Goal: Book appointment/travel/reservation

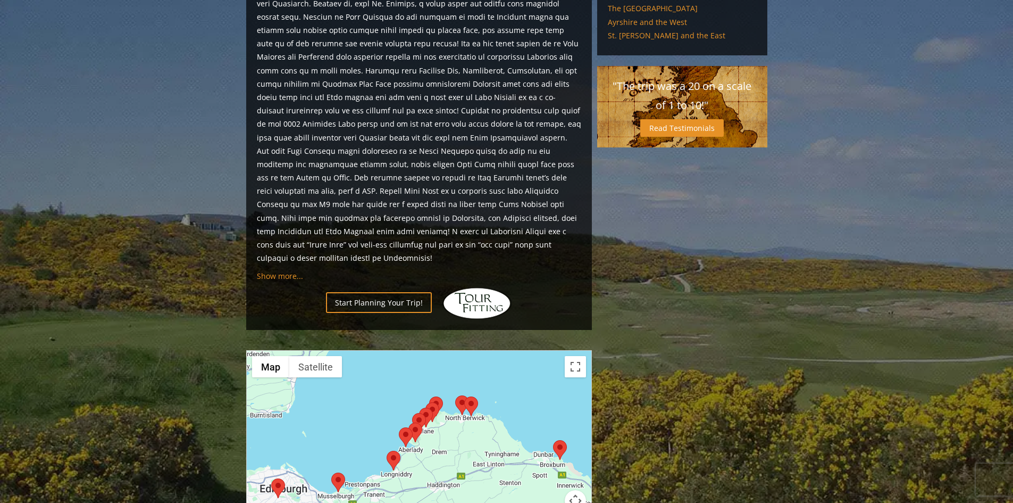
scroll to position [691, 0]
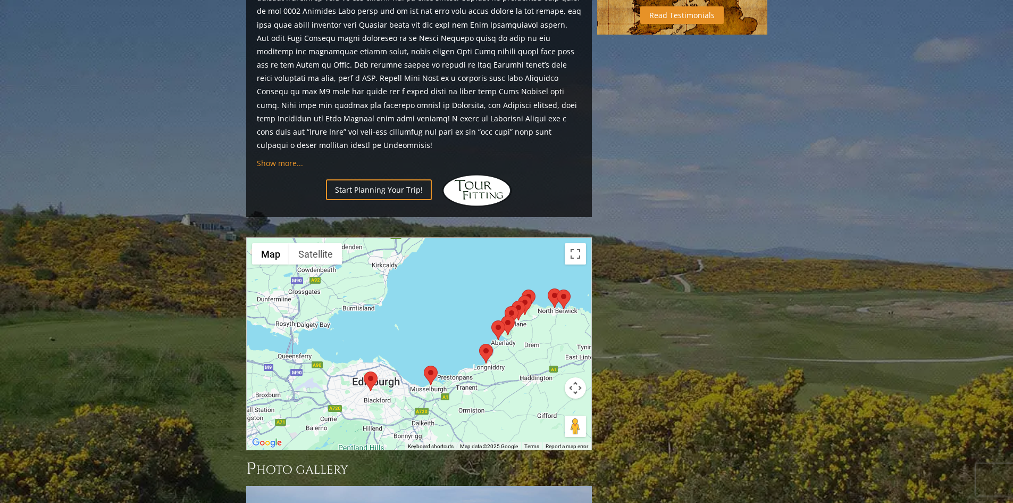
drag, startPoint x: 403, startPoint y: 313, endPoint x: 499, endPoint y: 321, distance: 96.6
click at [499, 321] on div at bounding box center [419, 344] width 345 height 212
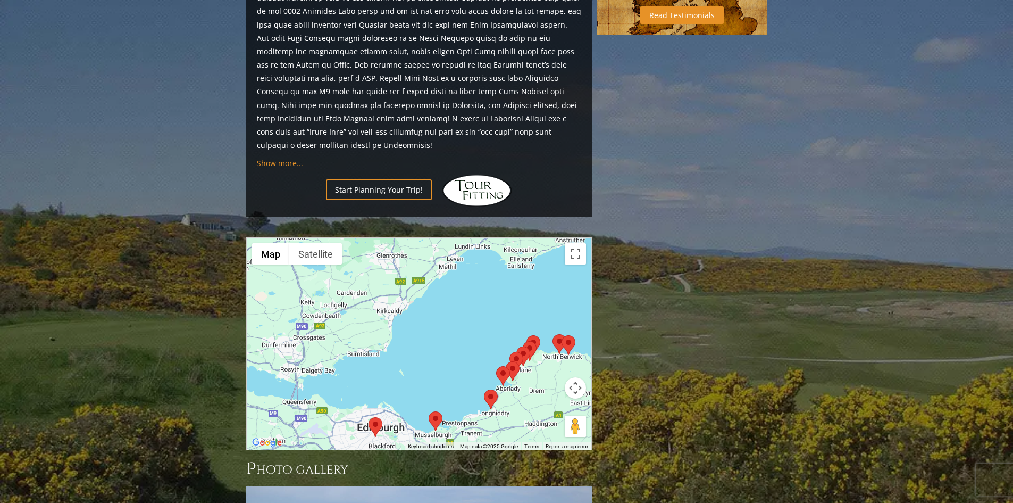
drag, startPoint x: 392, startPoint y: 296, endPoint x: 397, endPoint y: 345, distance: 49.8
click at [397, 345] on div at bounding box center [419, 344] width 345 height 212
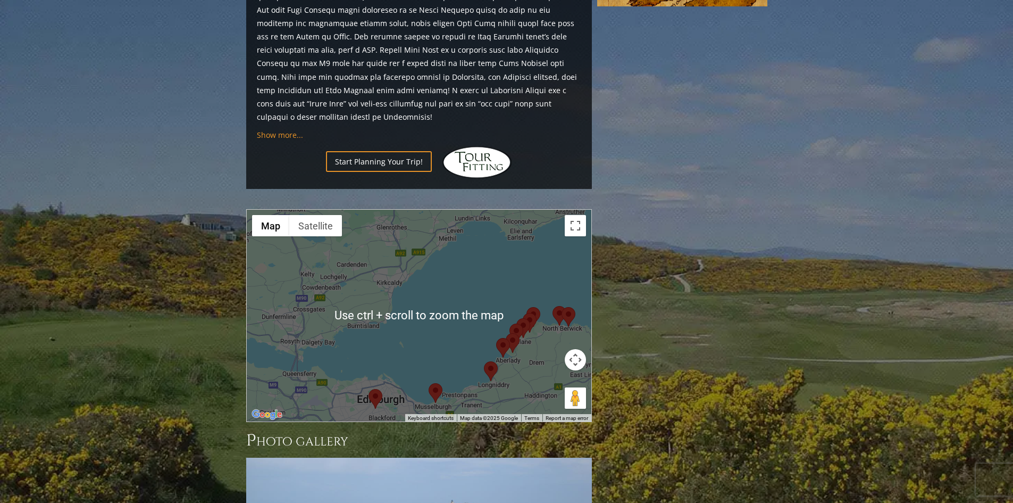
scroll to position [745, 0]
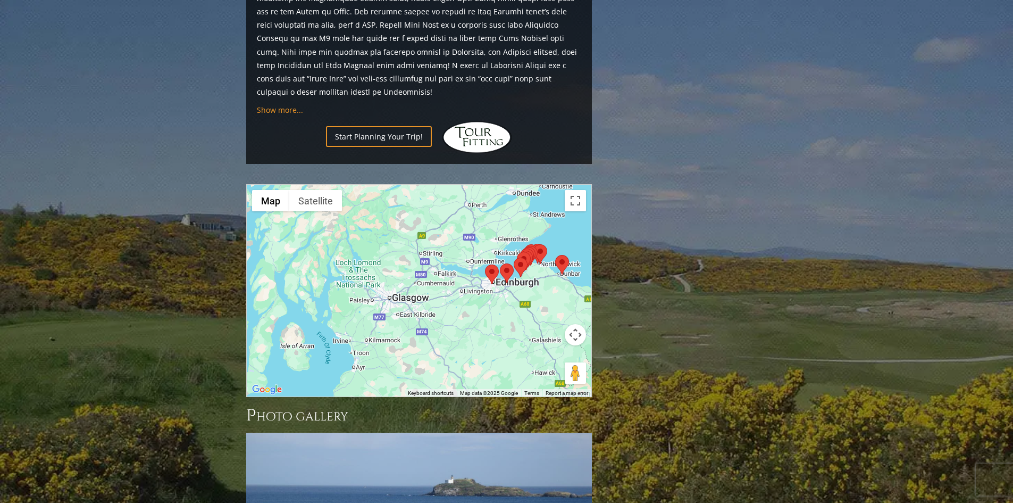
drag, startPoint x: 480, startPoint y: 315, endPoint x: 520, endPoint y: 263, distance: 65.5
click at [520, 263] on div at bounding box center [419, 291] width 345 height 212
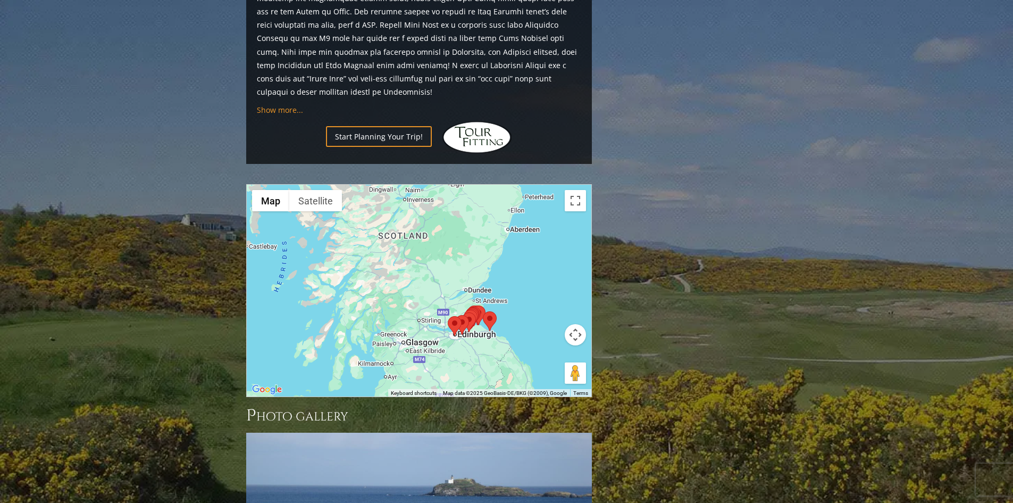
drag, startPoint x: 490, startPoint y: 300, endPoint x: 457, endPoint y: 326, distance: 42.0
click at [457, 326] on div at bounding box center [419, 291] width 345 height 212
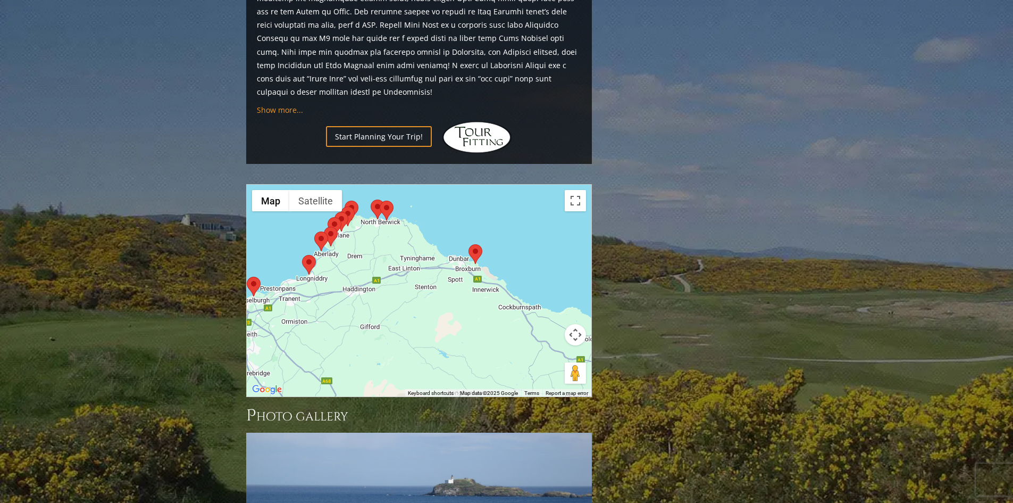
drag, startPoint x: 459, startPoint y: 247, endPoint x: 454, endPoint y: 336, distance: 89.5
click at [454, 336] on div at bounding box center [419, 291] width 345 height 212
drag, startPoint x: 419, startPoint y: 264, endPoint x: 451, endPoint y: 335, distance: 77.1
click at [451, 335] on div at bounding box center [419, 291] width 345 height 212
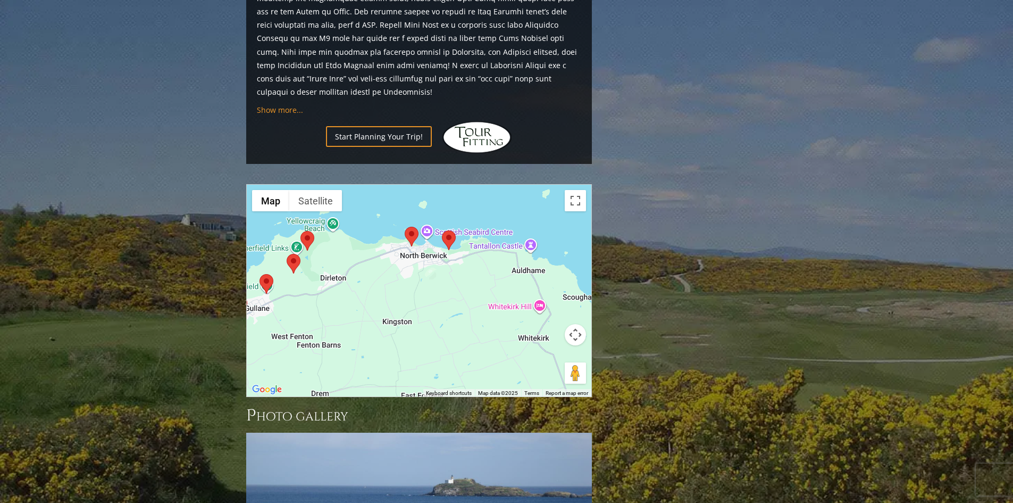
drag, startPoint x: 434, startPoint y: 296, endPoint x: 453, endPoint y: 287, distance: 21.7
click at [453, 287] on div at bounding box center [419, 291] width 345 height 212
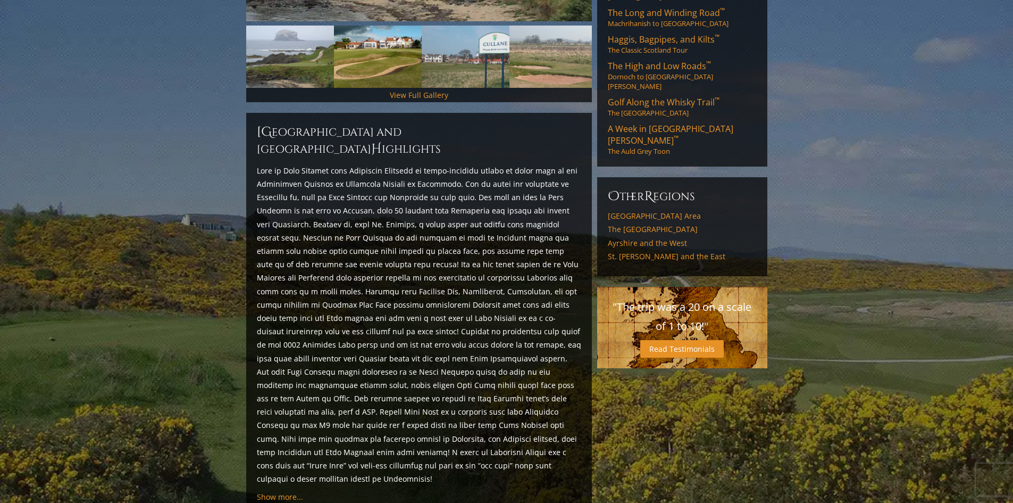
scroll to position [532, 0]
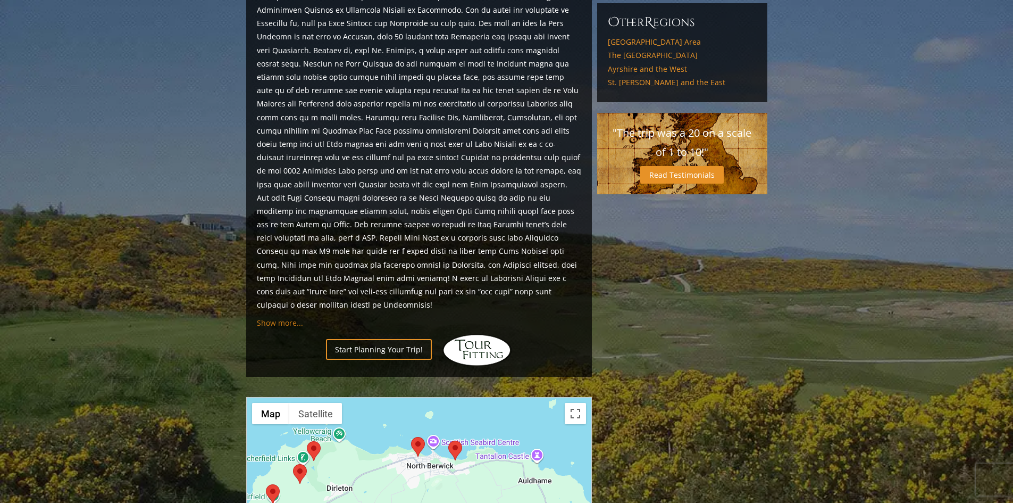
click at [277, 318] on span "Show more..." at bounding box center [280, 323] width 46 height 10
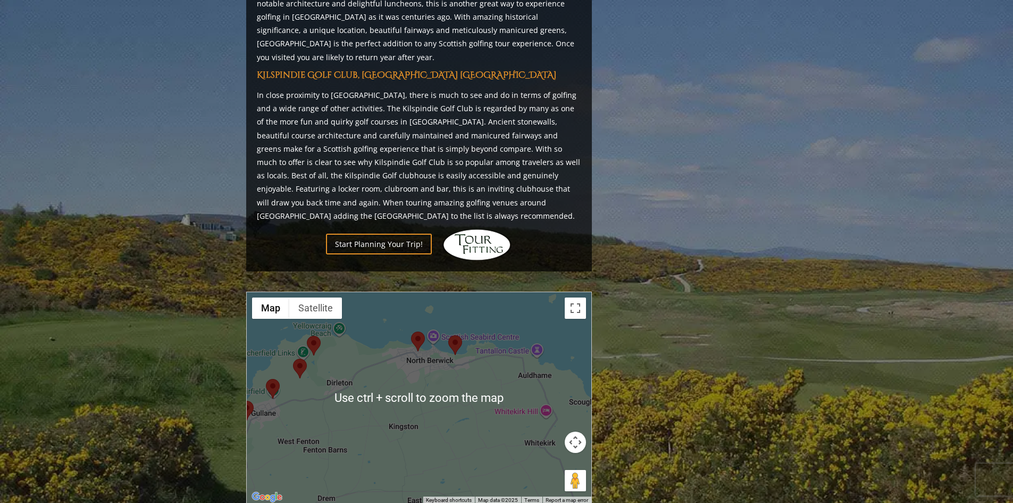
scroll to position [2181, 0]
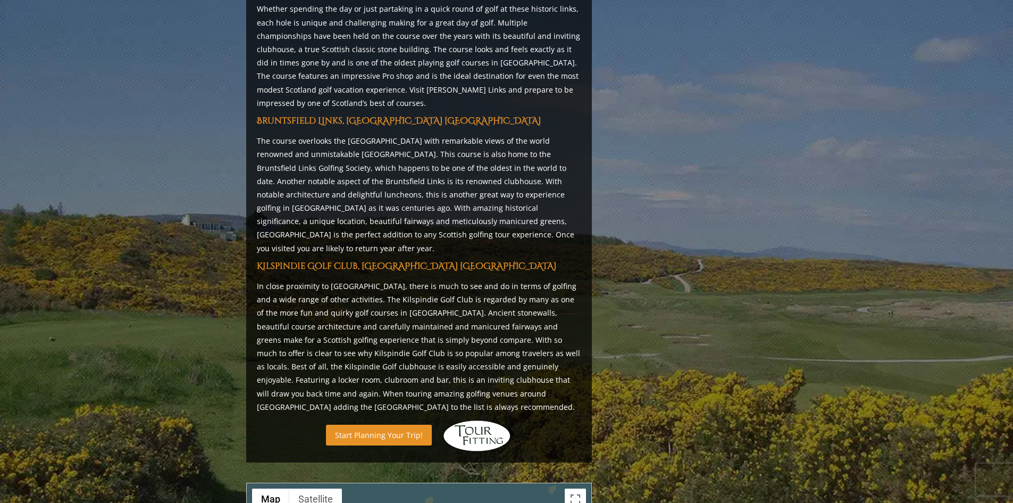
click at [389, 424] on link "Start Planning Your Trip!" at bounding box center [379, 434] width 106 height 21
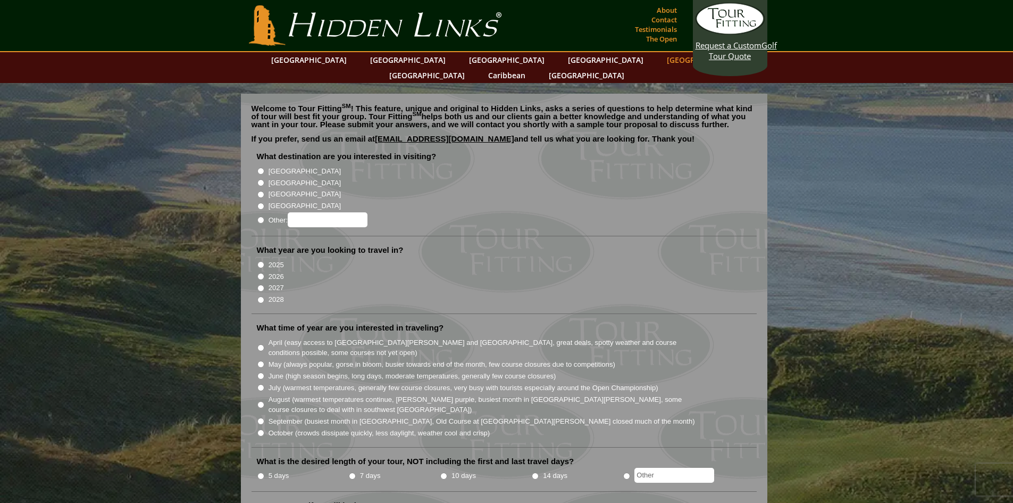
click at [662, 58] on link "[GEOGRAPHIC_DATA]" at bounding box center [705, 59] width 86 height 15
